Goal: Check status: Check status

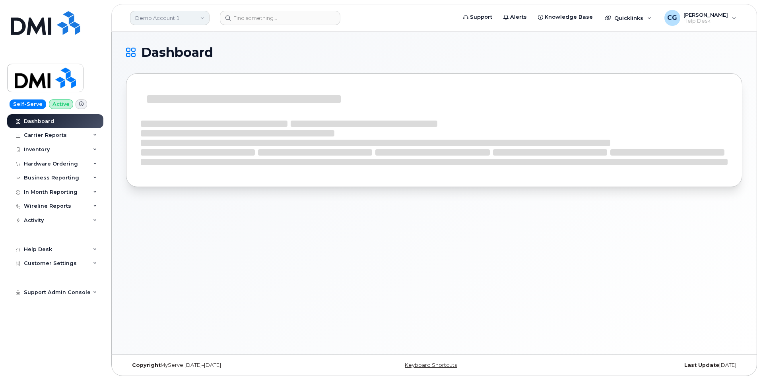
click at [155, 15] on link "Demo Account 1" at bounding box center [170, 18] width 80 height 14
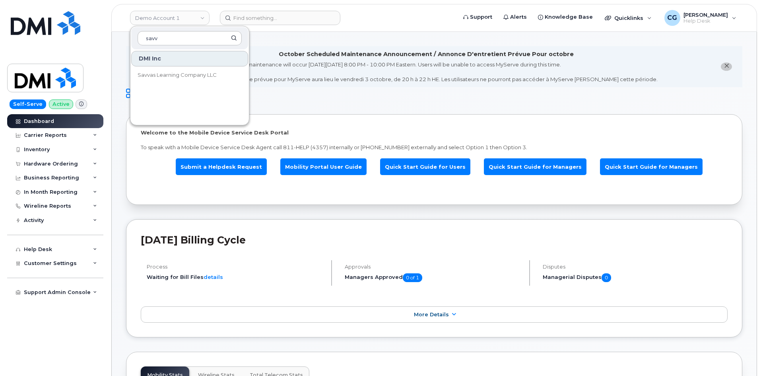
type input "savv"
click at [159, 72] on span "Savvas Learning Company LLC" at bounding box center [177, 75] width 79 height 8
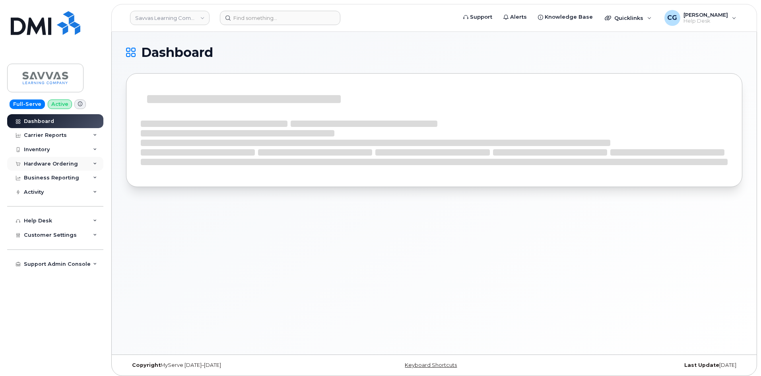
click at [34, 162] on div "Hardware Ordering" at bounding box center [51, 164] width 54 height 6
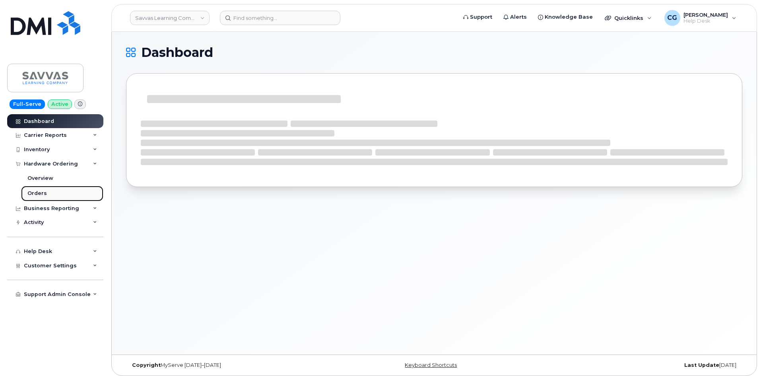
click at [40, 191] on div "Orders" at bounding box center [36, 193] width 19 height 7
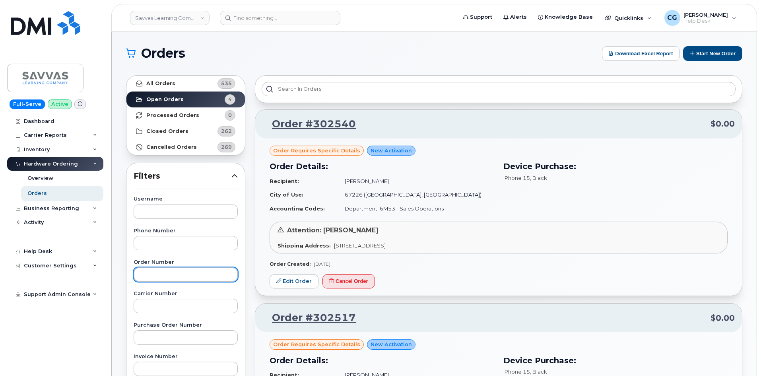
click at [173, 274] on input "text" at bounding box center [186, 274] width 104 height 14
type input "301845"
